Goal: Find specific page/section: Find specific page/section

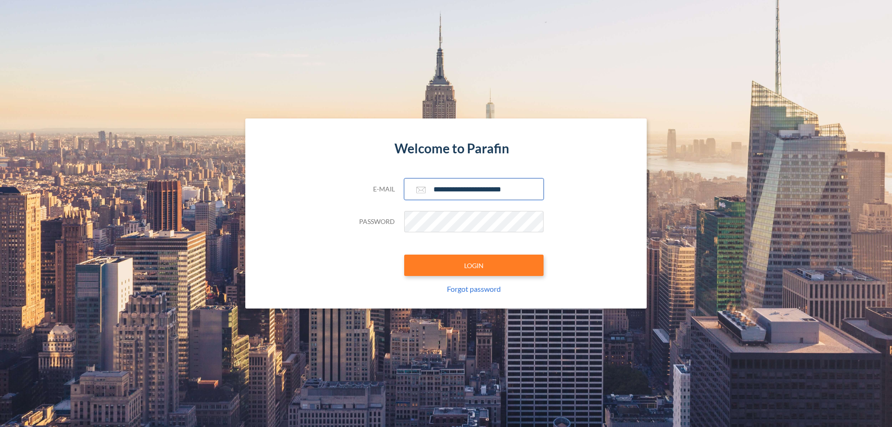
type input "**********"
click at [474, 265] on button "LOGIN" at bounding box center [473, 265] width 139 height 21
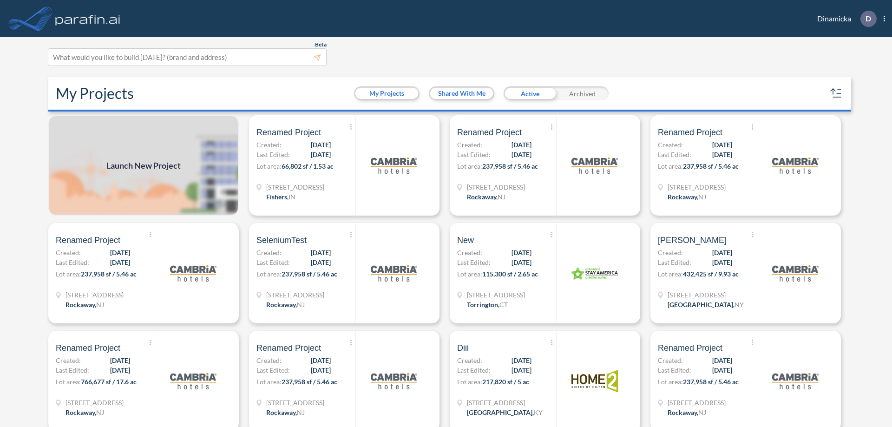
scroll to position [2, 0]
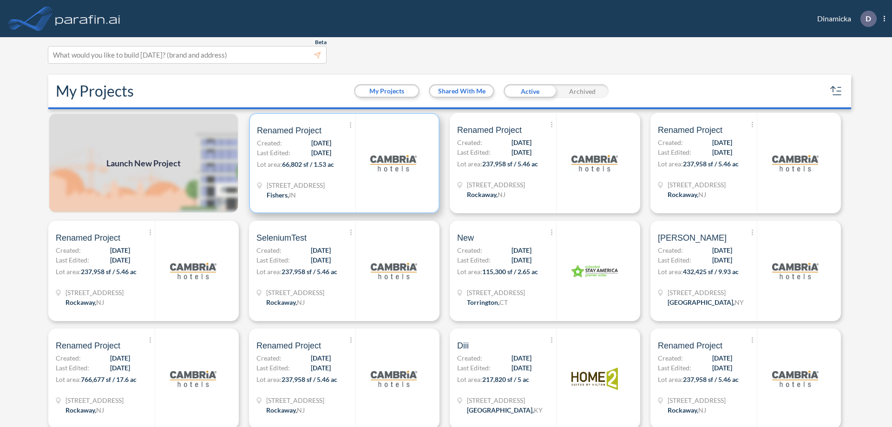
click at [343, 163] on p "Lot area: 66,802 sf / 1.53 ac" at bounding box center [306, 165] width 99 height 13
